Goal: Information Seeking & Learning: Learn about a topic

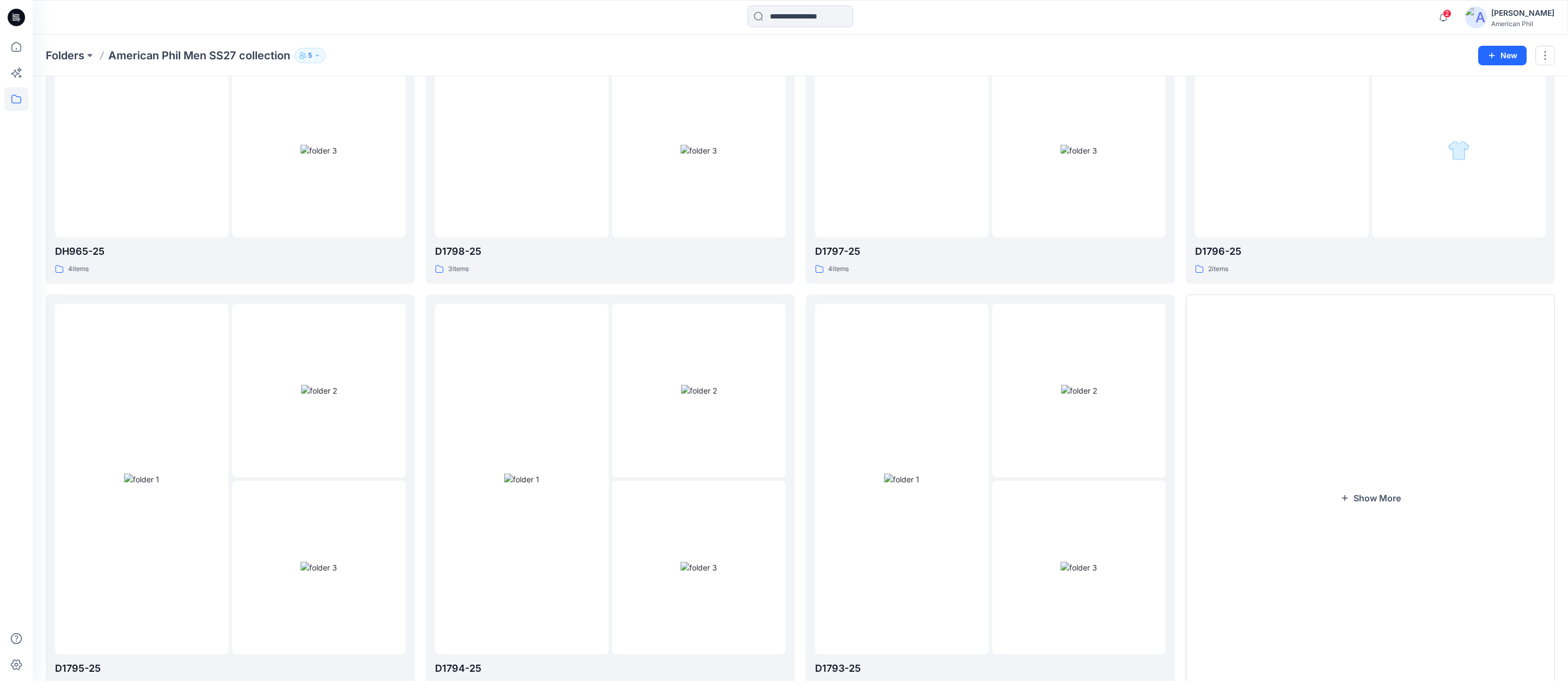
scroll to position [712, 0]
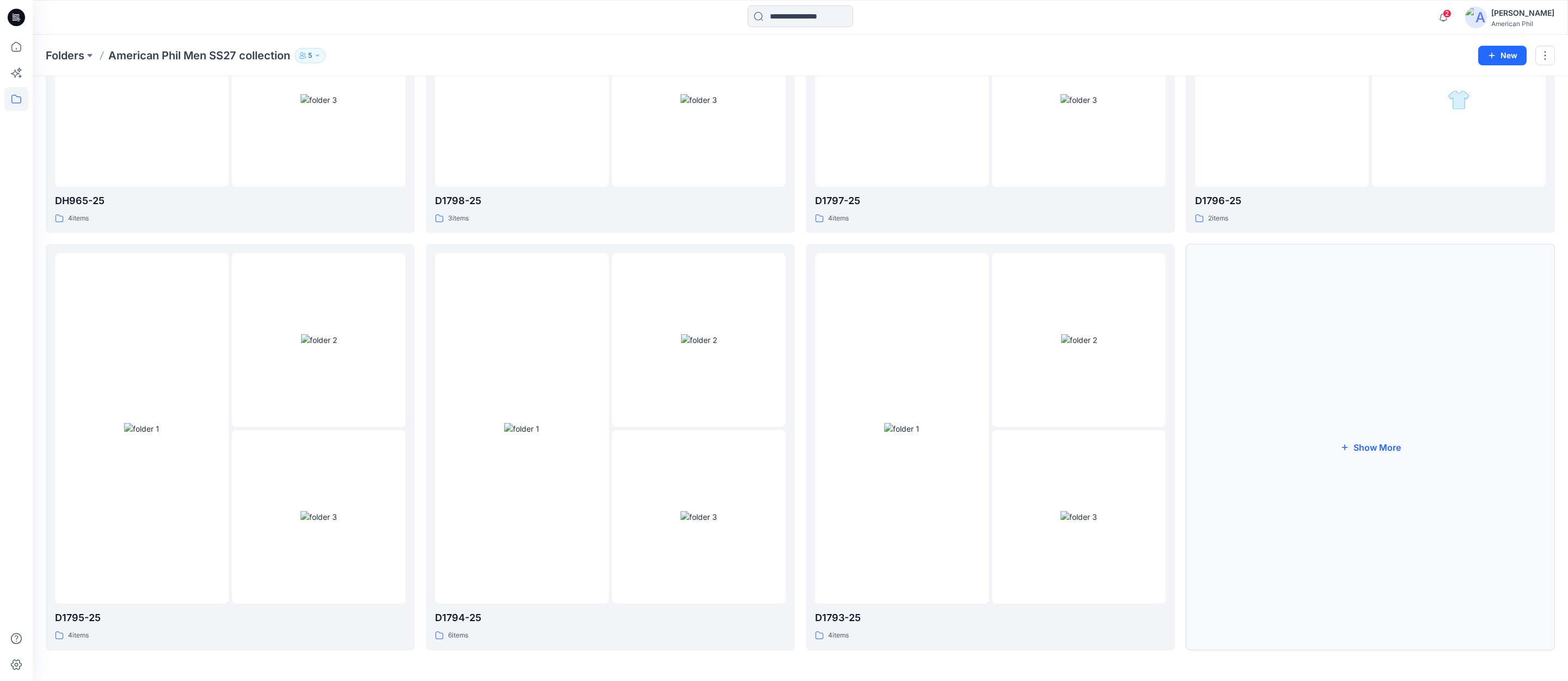
click at [1374, 447] on button "Show More" at bounding box center [1370, 447] width 369 height 406
click at [1463, 334] on img at bounding box center [1459, 339] width 36 height 11
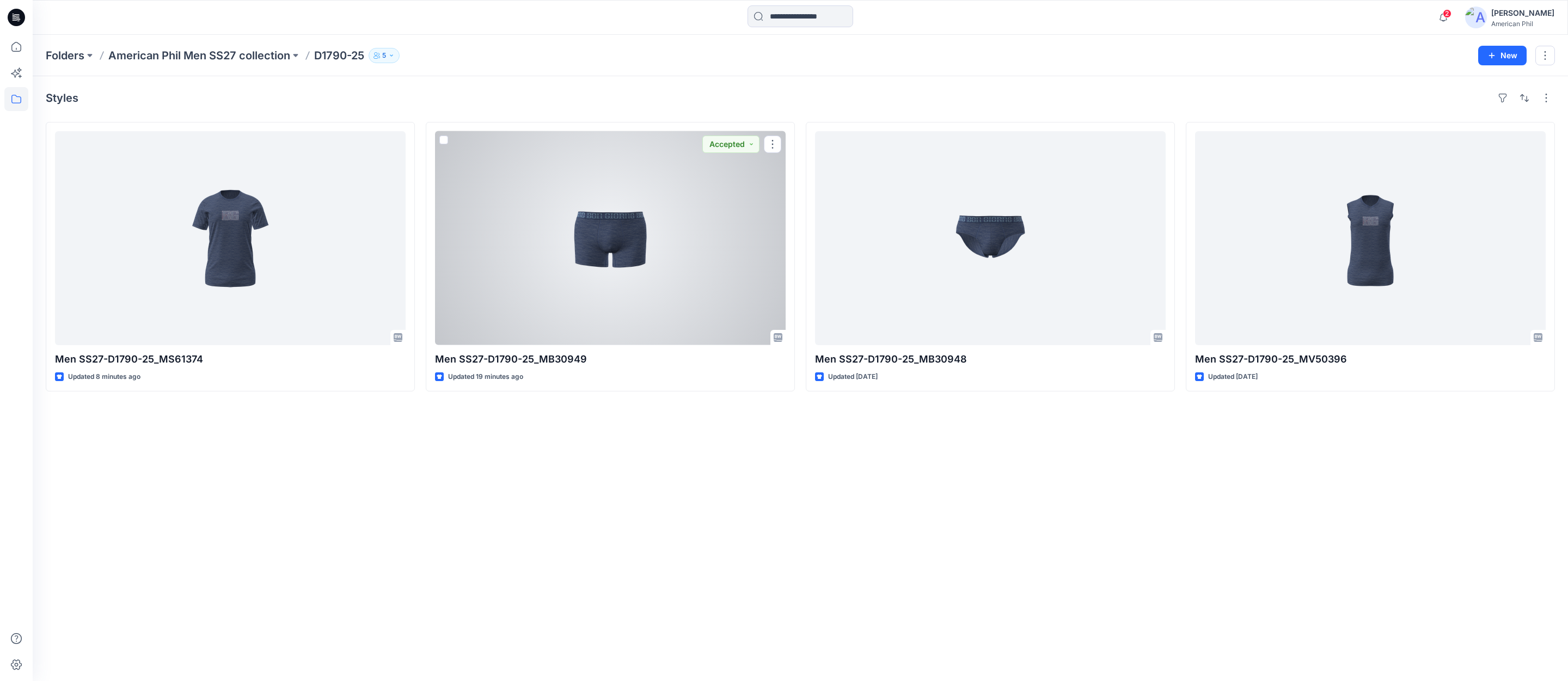
click at [614, 243] on div at bounding box center [611, 238] width 351 height 214
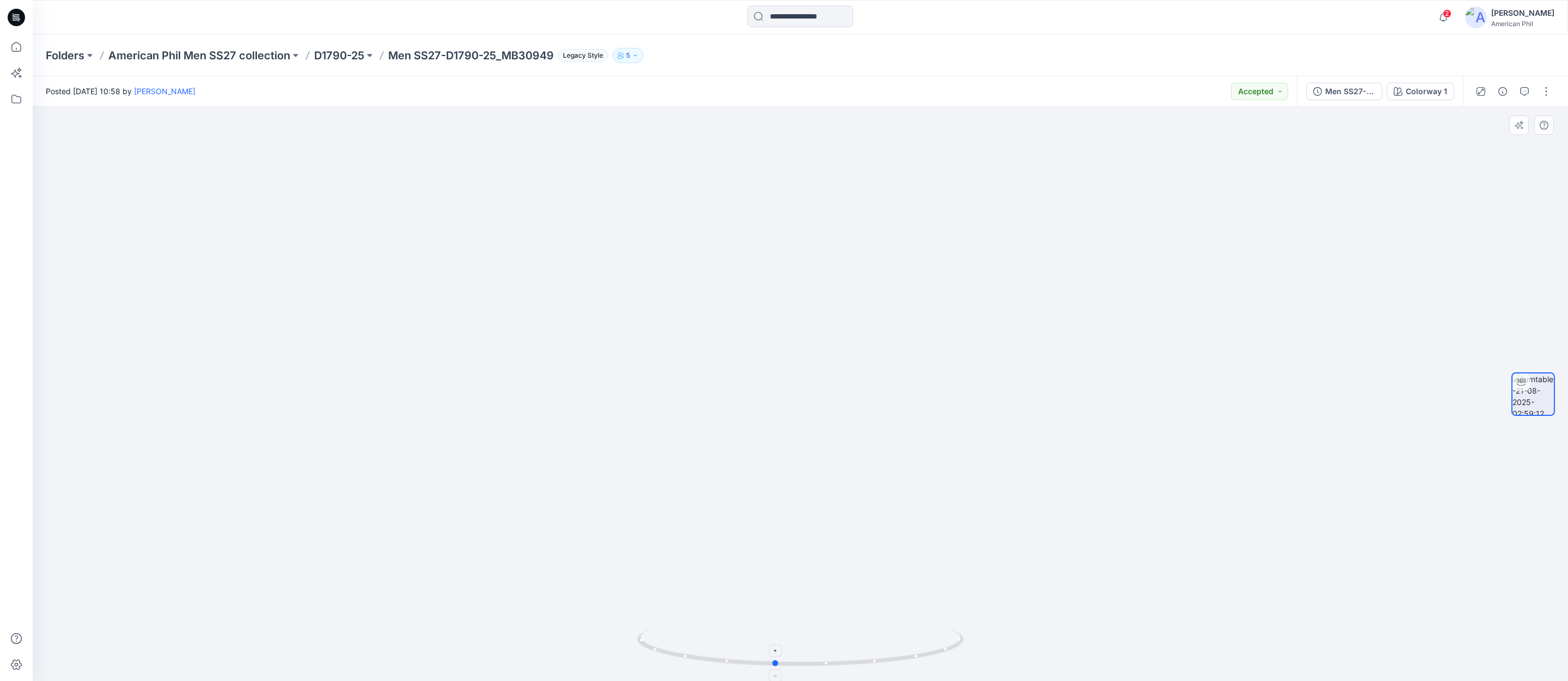
drag, startPoint x: 829, startPoint y: 666, endPoint x: 804, endPoint y: 662, distance: 25.3
click at [804, 662] on icon at bounding box center [802, 648] width 330 height 41
click at [1450, 13] on span "2" at bounding box center [1447, 13] width 9 height 9
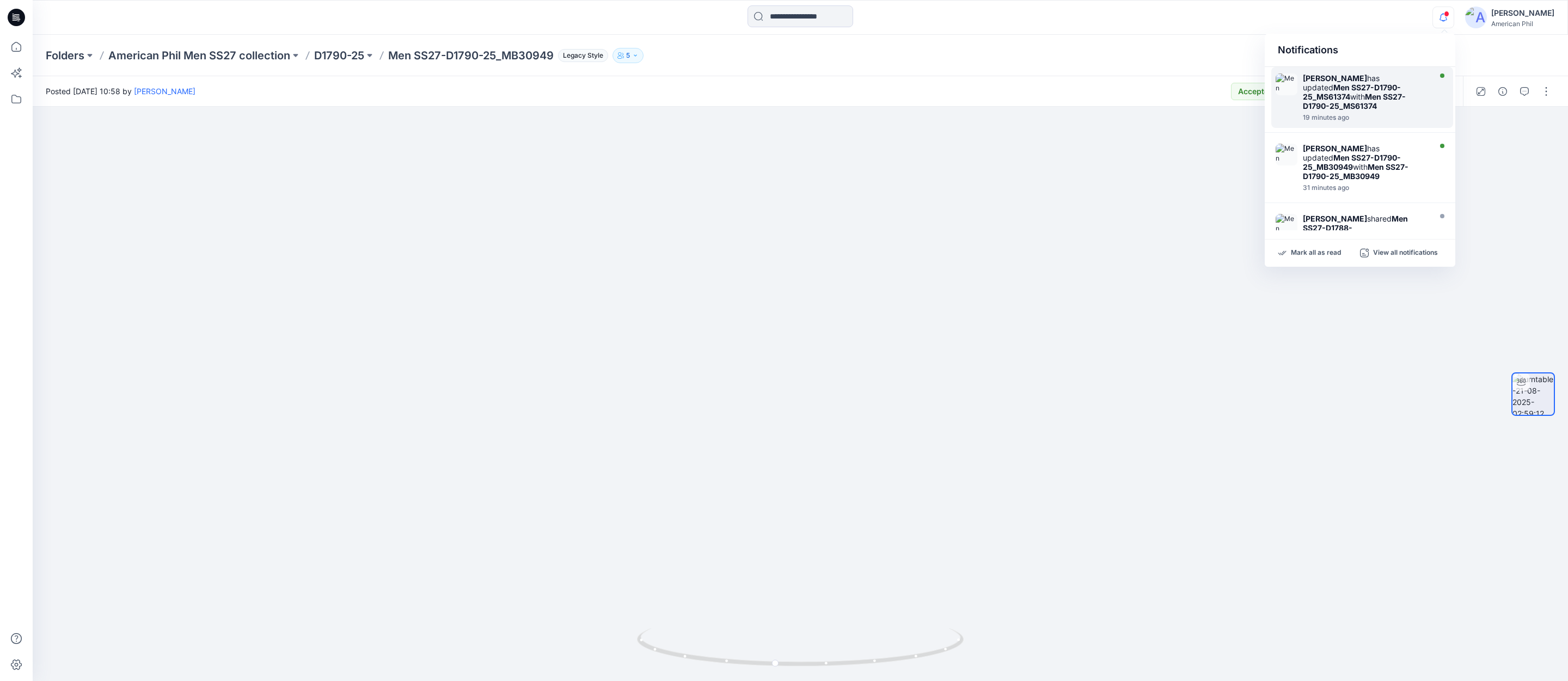
click at [1320, 88] on strong "Men SS27-D1790-25_MS61374" at bounding box center [1352, 92] width 98 height 19
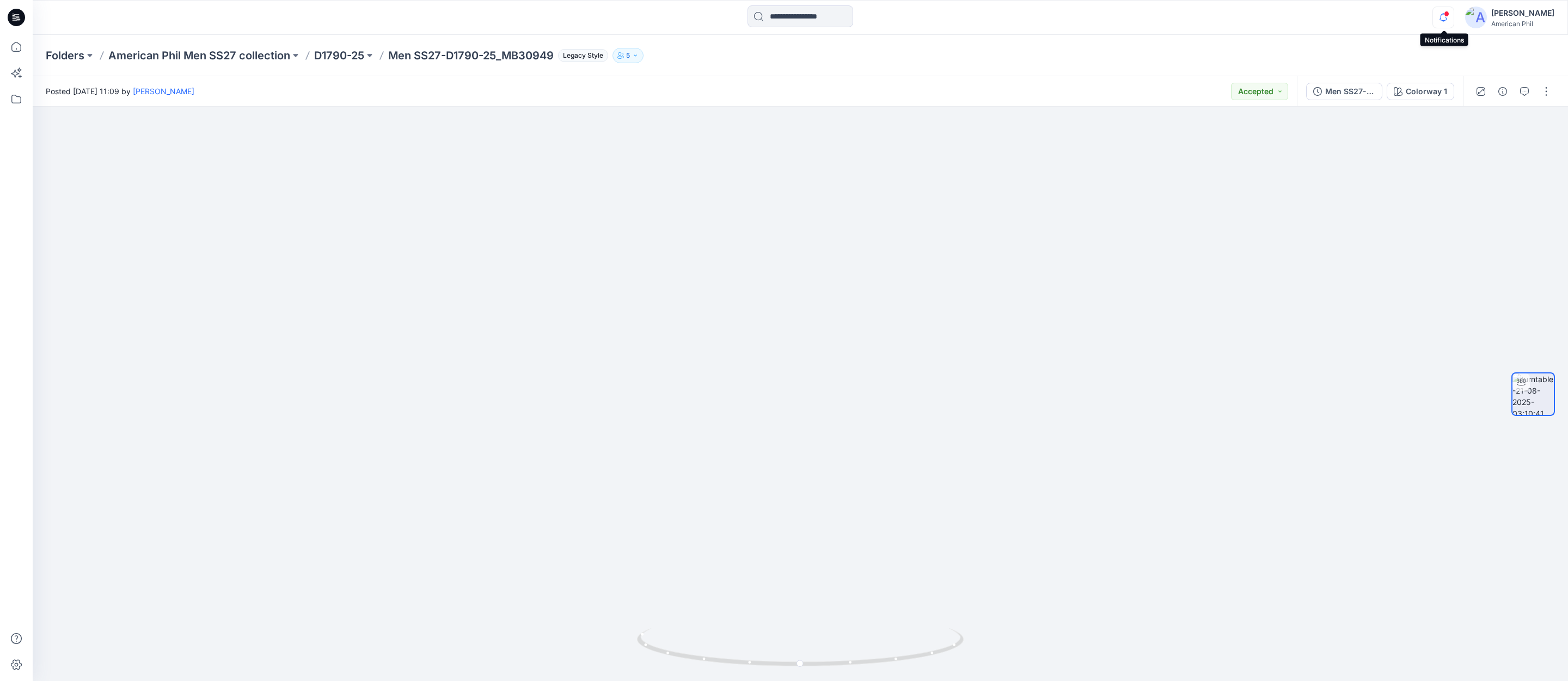
click at [1445, 14] on icon "button" at bounding box center [1443, 14] width 2 height 1
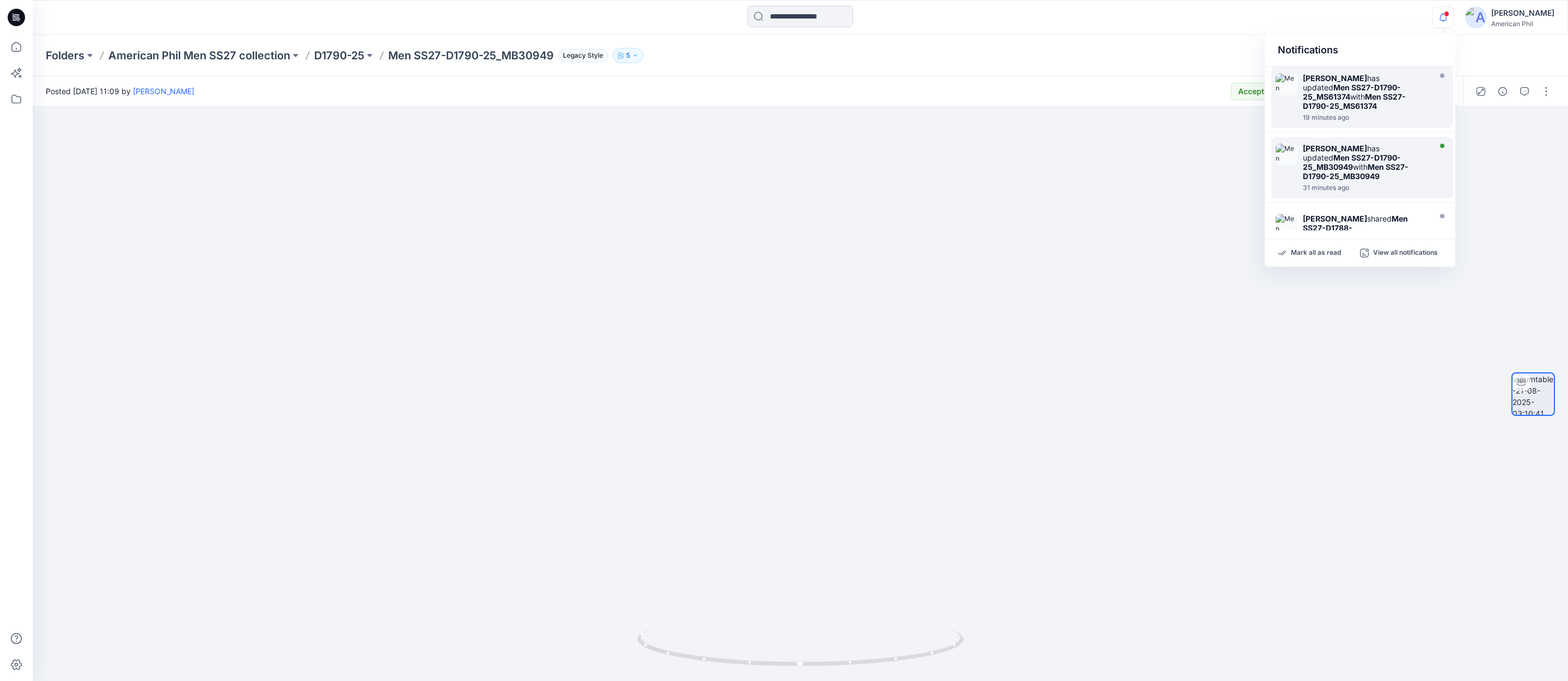
click at [1311, 155] on strong "Men SS27-D1790-25_MB30949" at bounding box center [1352, 162] width 98 height 19
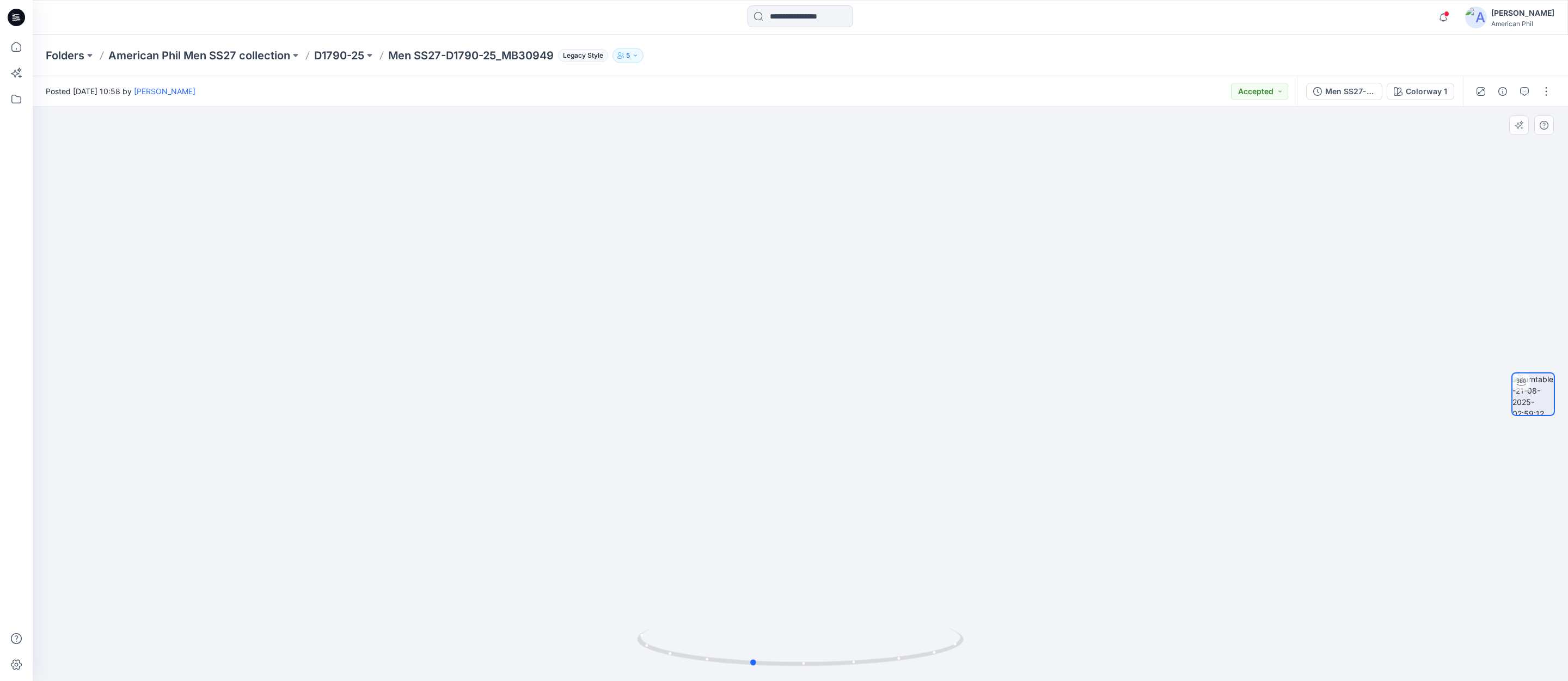
drag, startPoint x: 816, startPoint y: 662, endPoint x: 441, endPoint y: 639, distance: 375.7
click at [441, 639] on div at bounding box center [800, 394] width 1536 height 575
drag, startPoint x: 1007, startPoint y: 331, endPoint x: 869, endPoint y: 336, distance: 138.1
click at [869, 336] on img at bounding box center [800, 275] width 1062 height 813
click at [205, 51] on p "American Phil Men SS27 collection" at bounding box center [200, 56] width 182 height 15
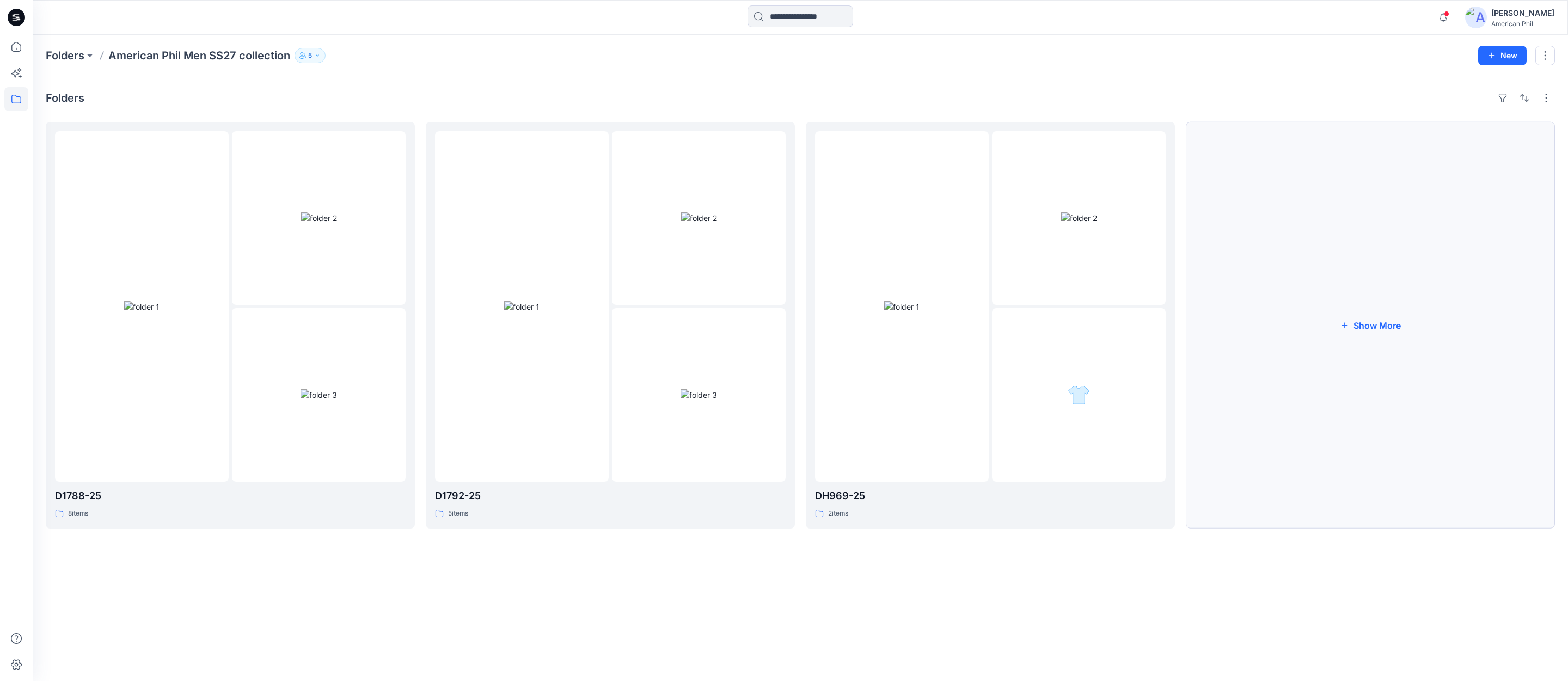
click at [1380, 325] on button "Show More" at bounding box center [1370, 325] width 369 height 406
click at [1073, 212] on img at bounding box center [1079, 218] width 36 height 11
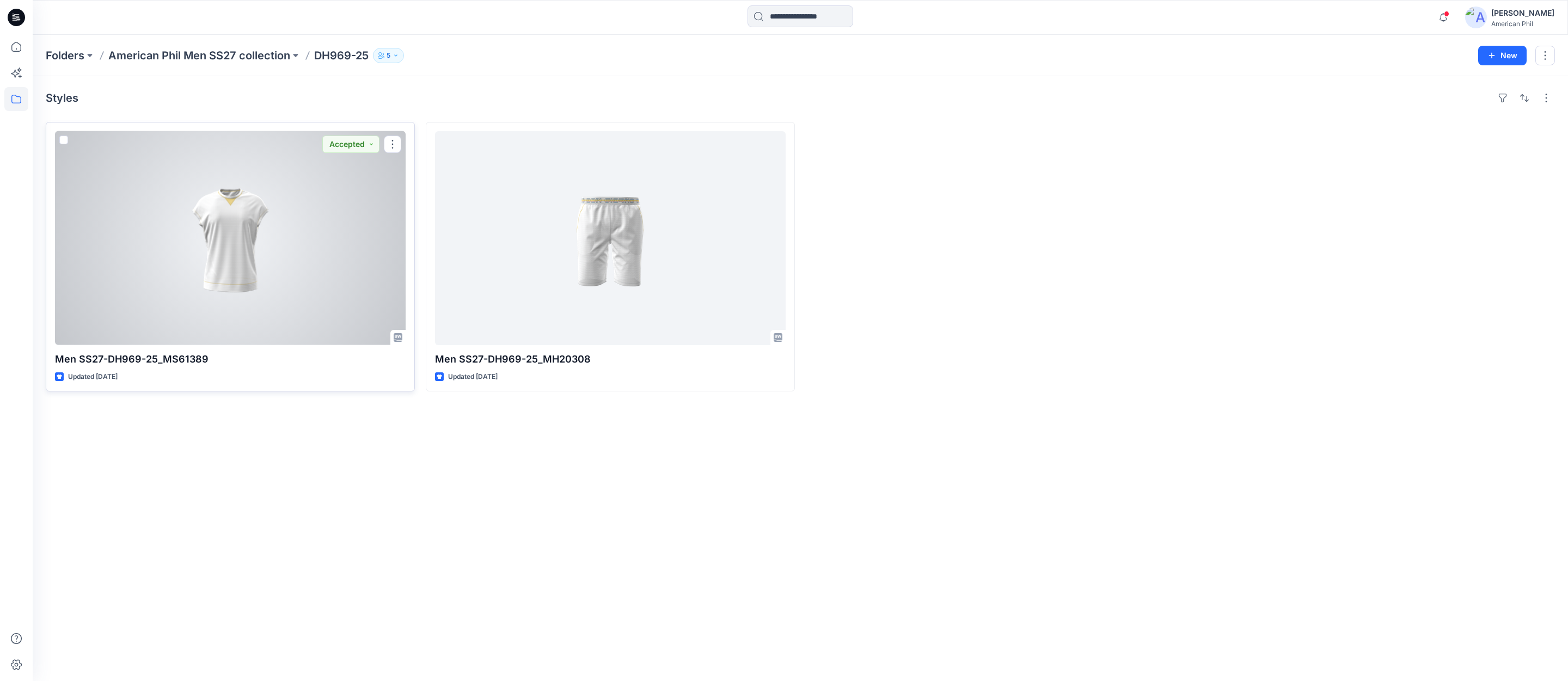
click at [222, 267] on div at bounding box center [230, 238] width 351 height 214
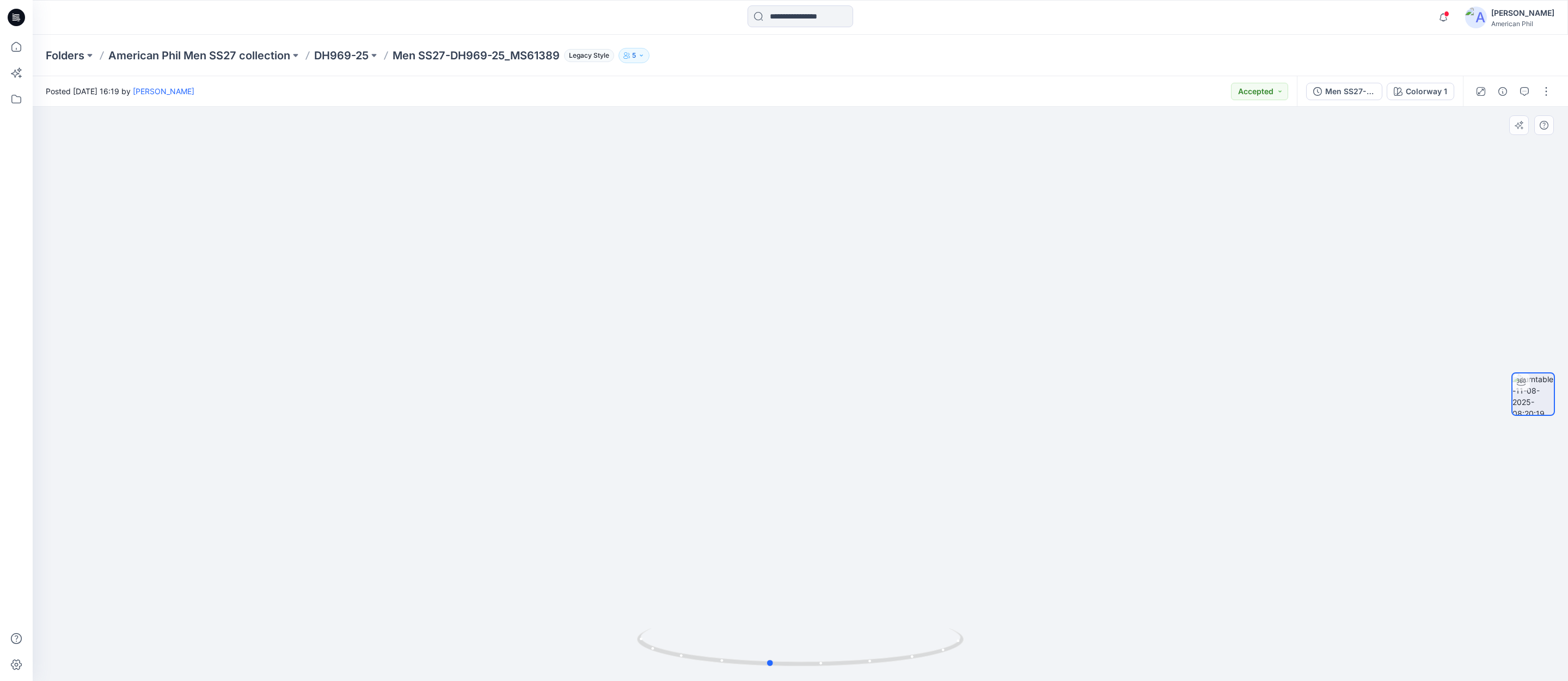
drag, startPoint x: 803, startPoint y: 665, endPoint x: 772, endPoint y: 620, distance: 54.6
click at [772, 620] on div at bounding box center [800, 394] width 1536 height 575
